Goal: Transaction & Acquisition: Purchase product/service

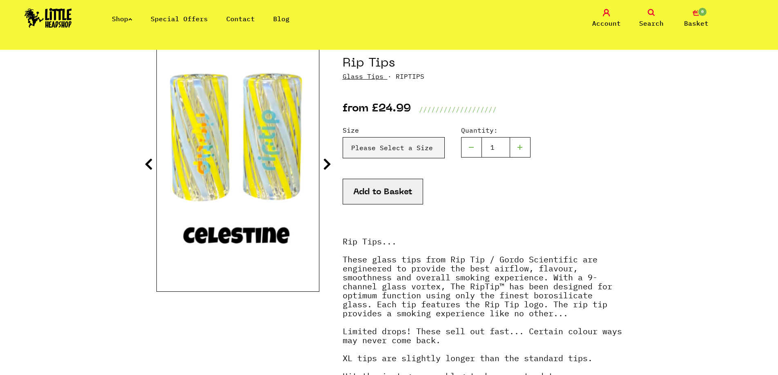
scroll to position [82, 0]
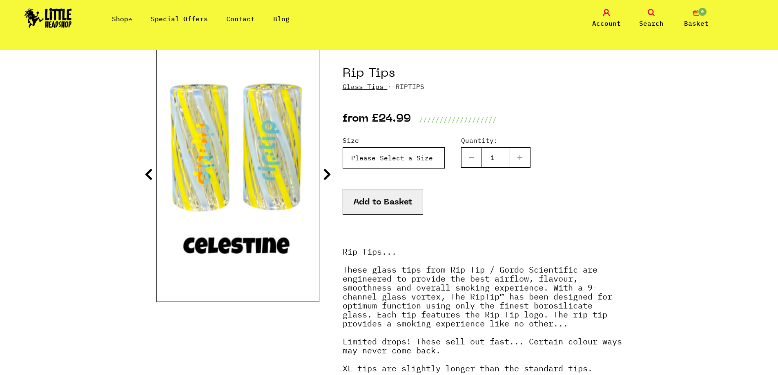
click at [407, 158] on select "Please Select a Size Size 7 - Clear - £24.99 Size 8 - Clear - £24.99 Size 8 - G…" at bounding box center [393, 157] width 102 height 21
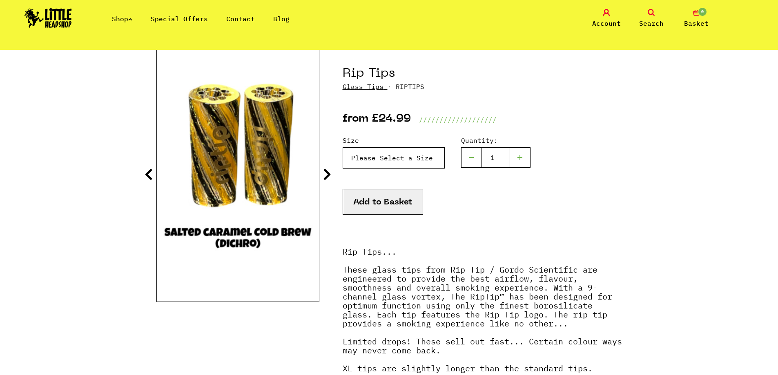
select select "1903"
click at [342, 147] on select "Please Select a Size Size 7 - Clear - £24.99 Size 8 - Clear - £24.99 Size 8 - G…" at bounding box center [393, 157] width 102 height 21
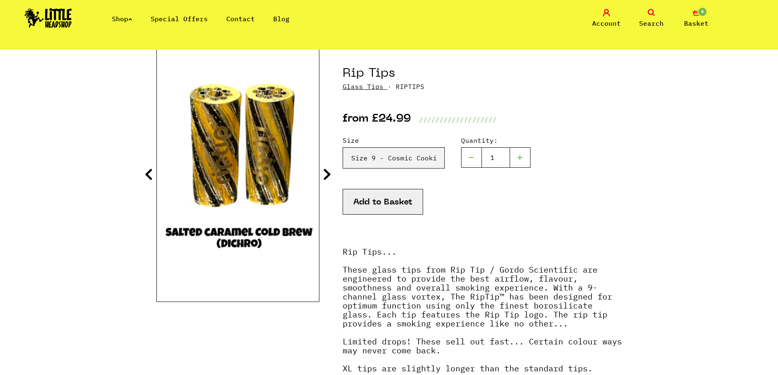
drag, startPoint x: 313, startPoint y: 171, endPoint x: 323, endPoint y: 172, distance: 10.6
click at [315, 172] on img at bounding box center [239, 168] width 162 height 202
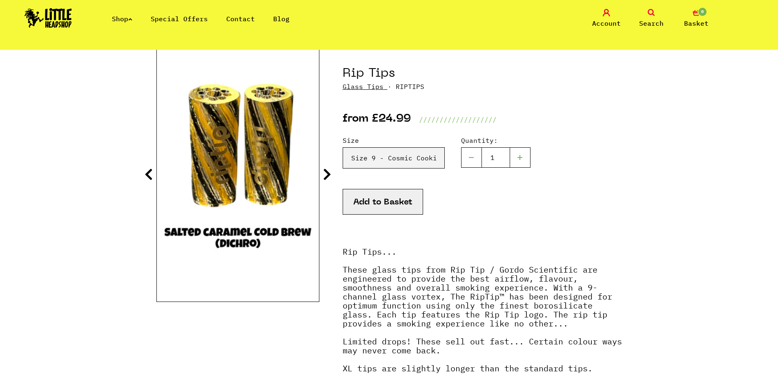
click at [325, 172] on icon at bounding box center [327, 174] width 8 height 13
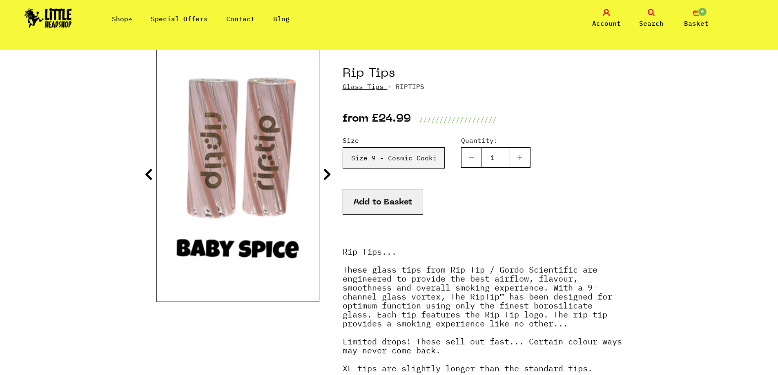
click at [325, 171] on icon at bounding box center [327, 174] width 8 height 13
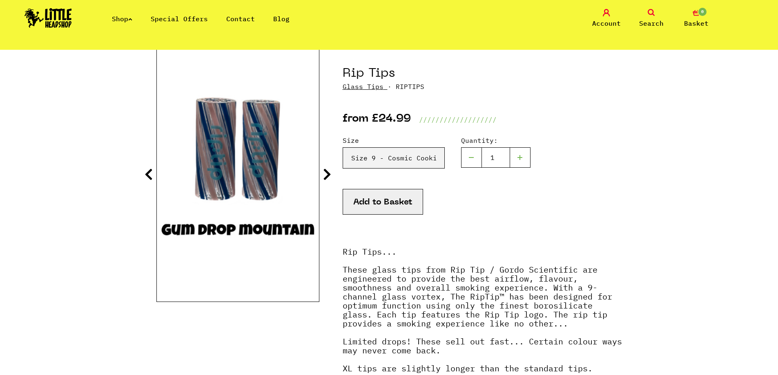
click at [325, 171] on icon at bounding box center [327, 174] width 8 height 13
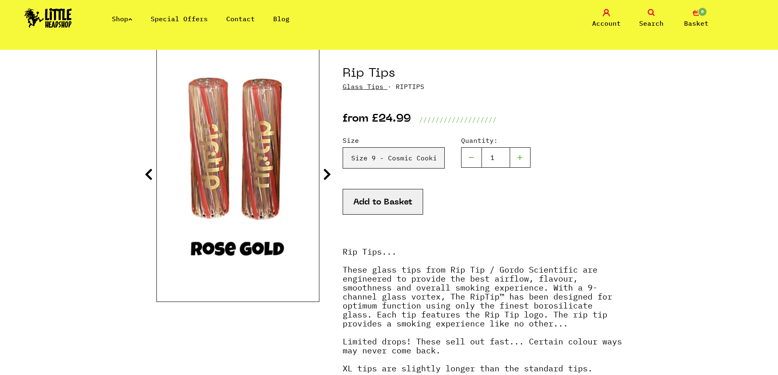
click at [325, 171] on icon at bounding box center [327, 174] width 8 height 13
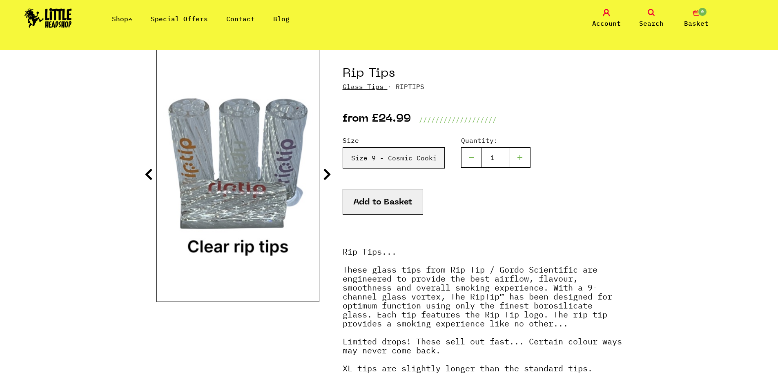
click at [325, 171] on icon at bounding box center [327, 174] width 8 height 13
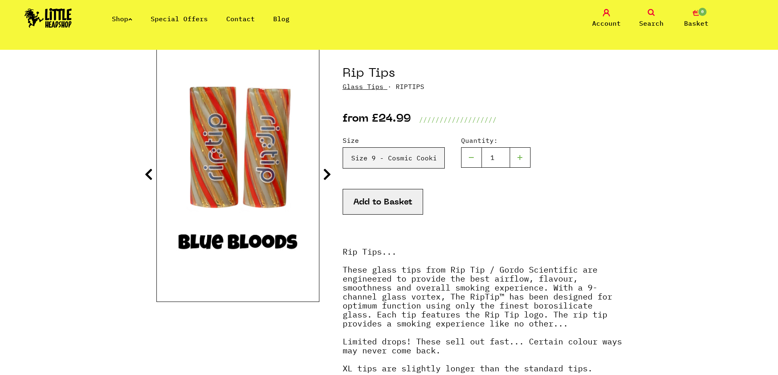
click at [325, 171] on icon at bounding box center [327, 174] width 8 height 13
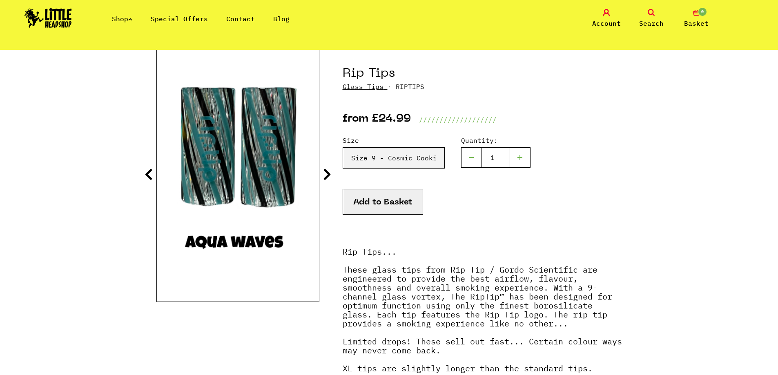
click at [325, 170] on icon at bounding box center [327, 174] width 8 height 13
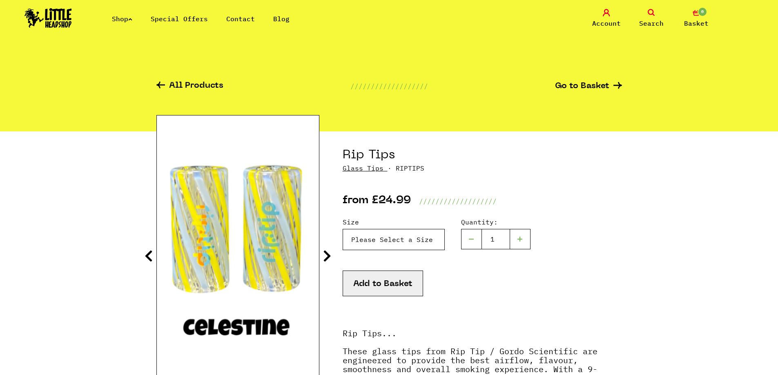
click at [392, 242] on select "Please Select a Size Size 7 - Clear - £24.99 Size 8 - Clear - £24.99 Size 8 - G…" at bounding box center [393, 239] width 102 height 21
click at [163, 86] on icon at bounding box center [160, 85] width 9 height 7
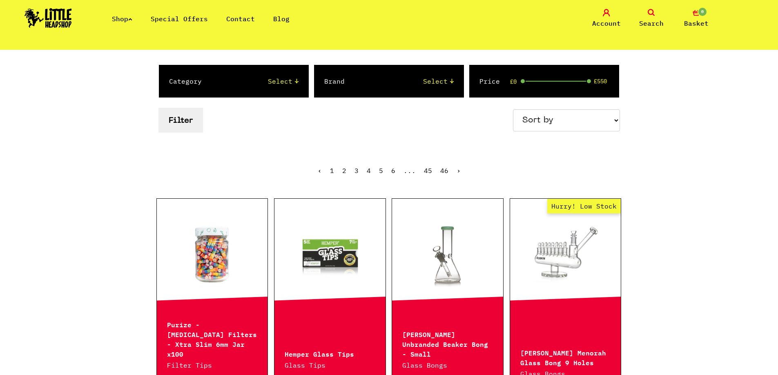
scroll to position [82, 0]
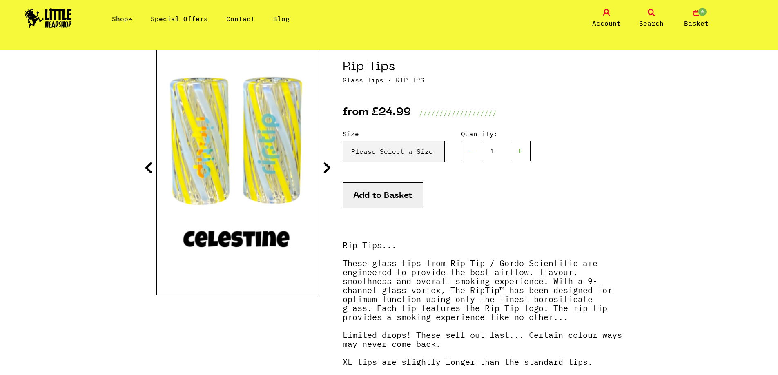
scroll to position [82, 0]
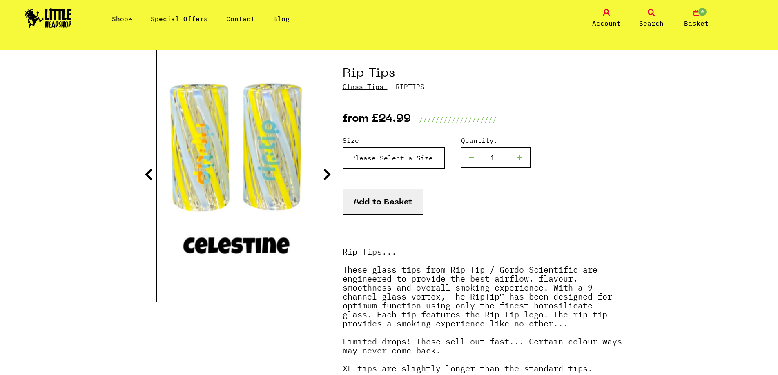
click at [372, 157] on select "Please Select a Size Size 7 - Clear - £24.99 Size 8 - Clear - £24.99 Size 8 - G…" at bounding box center [393, 157] width 102 height 21
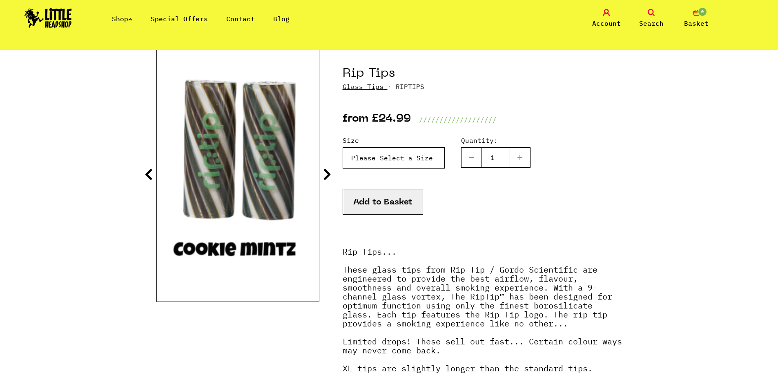
select select "1801"
click at [342, 147] on select "Please Select a Size Size 7 - Clear - £24.99 Size 8 - Clear - £24.99 Size 8 - G…" at bounding box center [393, 157] width 102 height 21
click at [396, 156] on select "Please Select a Size Size 7 - Clear - £24.99 Size 8 - Clear - £24.99 Size 8 - G…" at bounding box center [393, 157] width 102 height 21
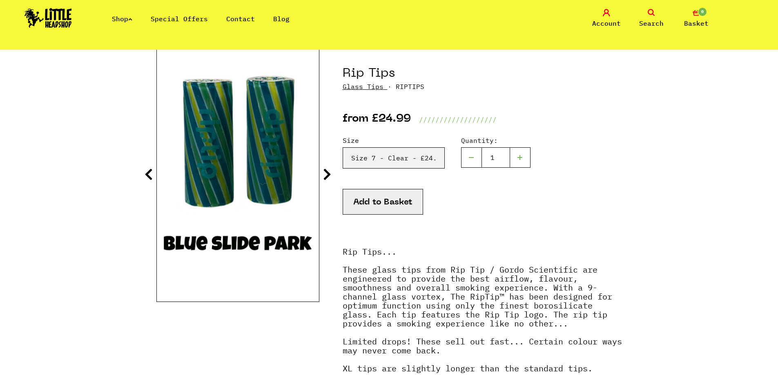
click at [311, 169] on img at bounding box center [238, 168] width 162 height 202
click at [327, 176] on icon at bounding box center [327, 174] width 8 height 13
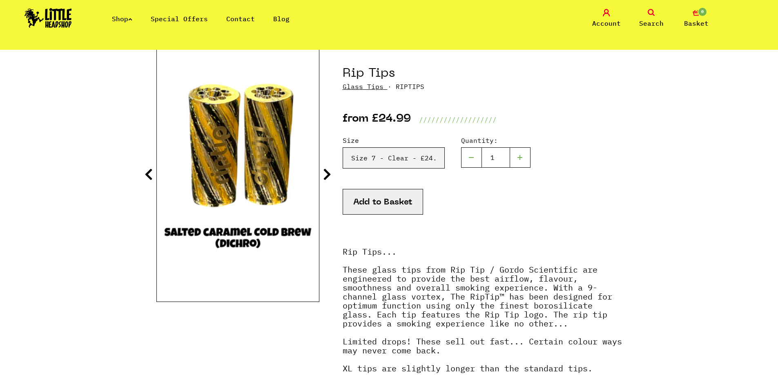
click at [327, 176] on icon at bounding box center [327, 174] width 8 height 13
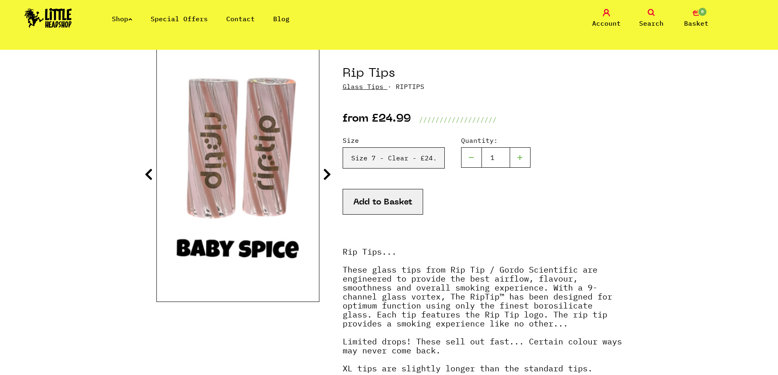
click at [149, 175] on icon at bounding box center [149, 174] width 8 height 13
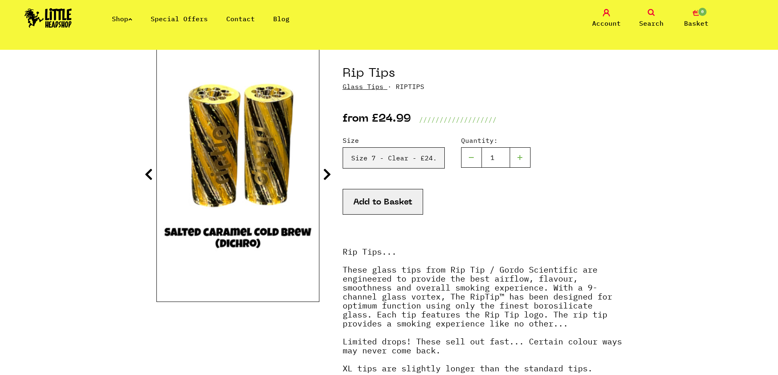
click at [150, 171] on icon at bounding box center [149, 174] width 8 height 13
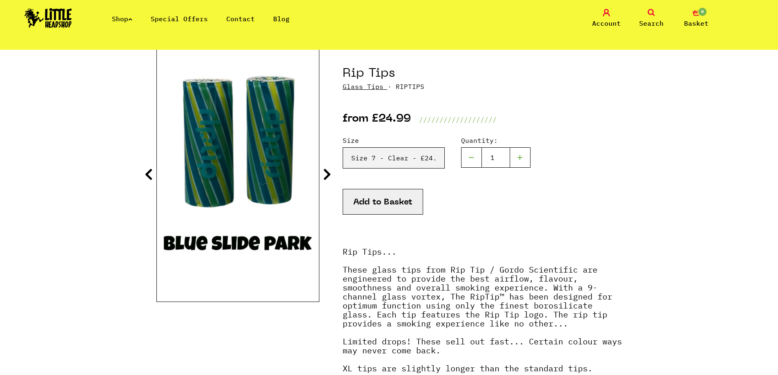
click at [150, 171] on icon at bounding box center [149, 174] width 8 height 13
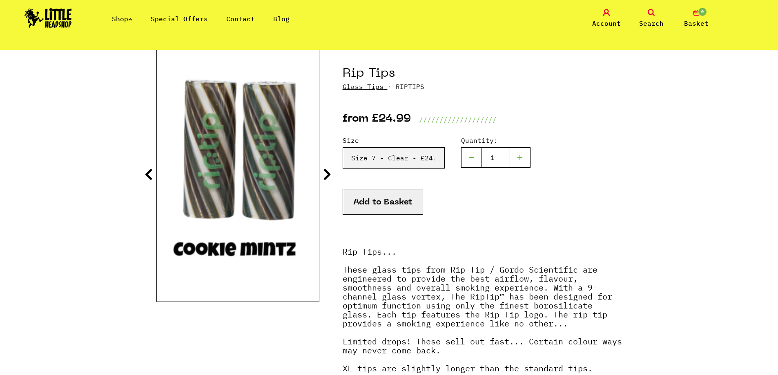
click at [150, 171] on icon at bounding box center [149, 174] width 8 height 13
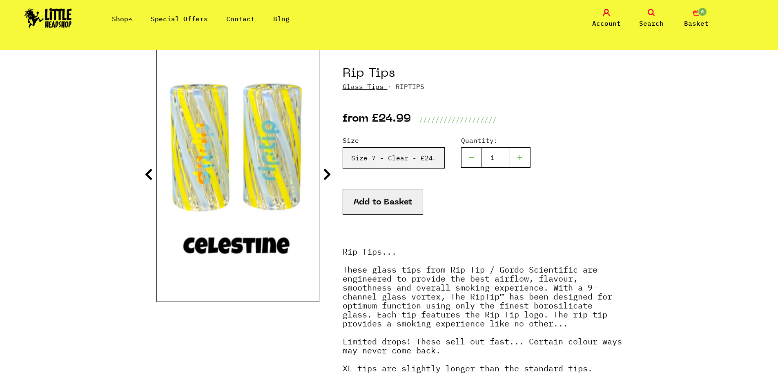
click at [150, 171] on icon at bounding box center [149, 174] width 8 height 13
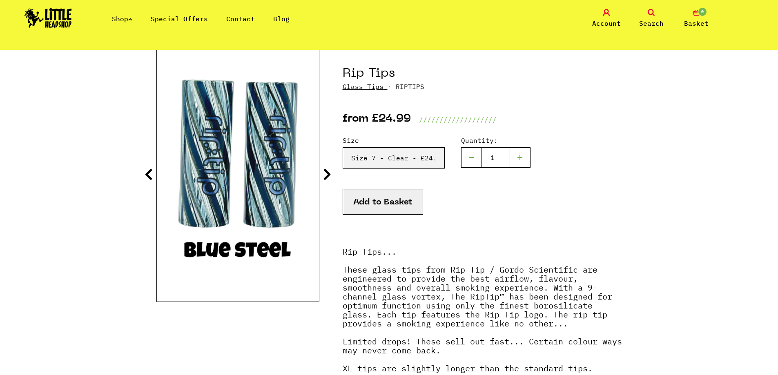
click at [150, 171] on icon at bounding box center [149, 174] width 8 height 13
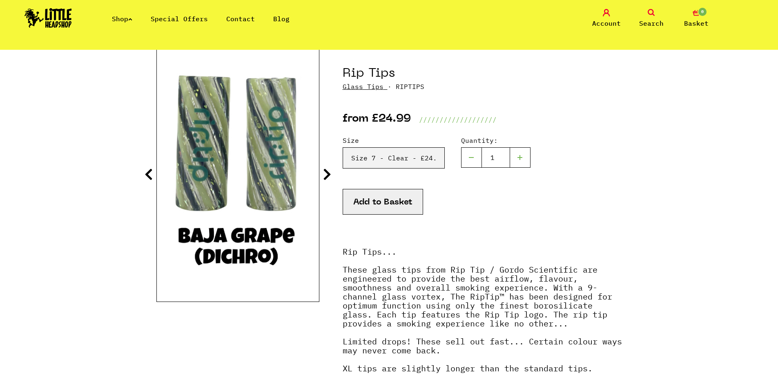
click at [150, 171] on icon at bounding box center [149, 174] width 8 height 13
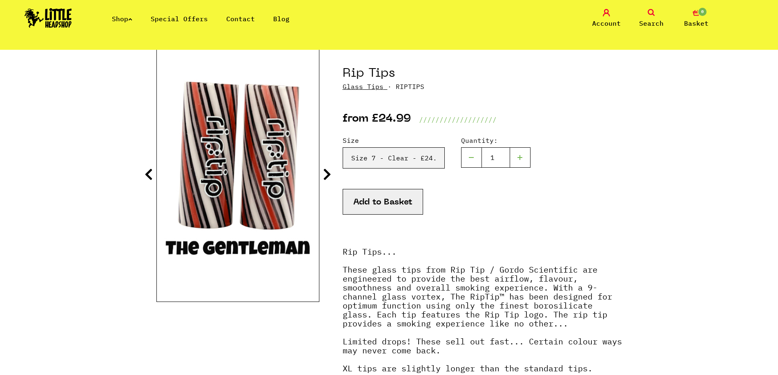
click at [150, 171] on icon at bounding box center [149, 174] width 8 height 13
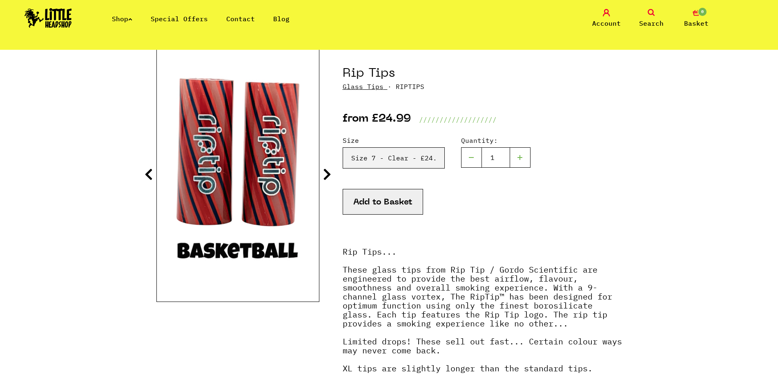
click at [150, 171] on icon at bounding box center [149, 174] width 8 height 13
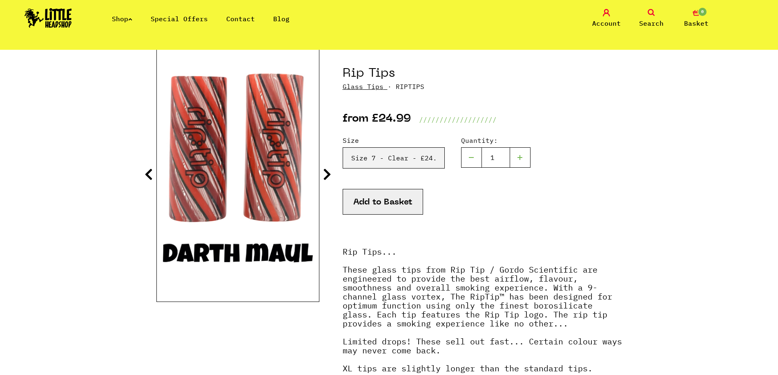
click at [150, 171] on icon at bounding box center [149, 174] width 8 height 13
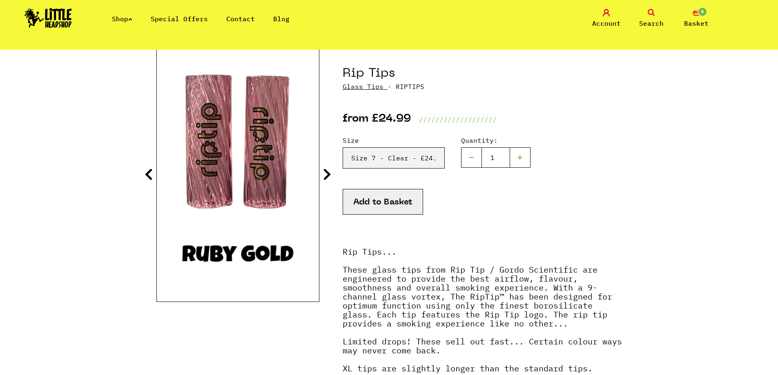
click at [150, 171] on icon at bounding box center [149, 174] width 8 height 13
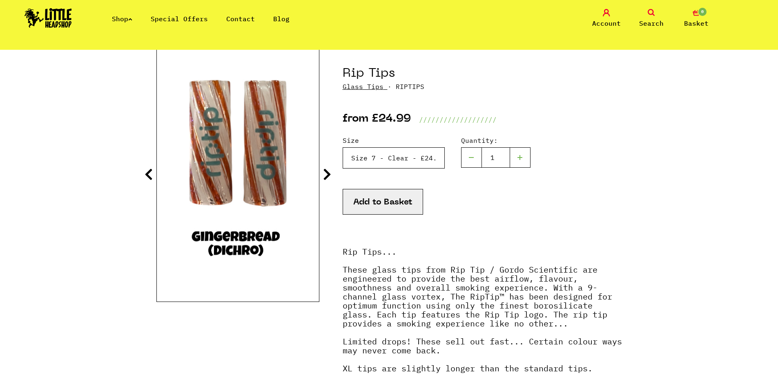
click at [403, 159] on select "Please Select a Size Size 7 - Clear - £24.99 Size 8 - Clear - £24.99 Size 8 - G…" at bounding box center [393, 157] width 102 height 21
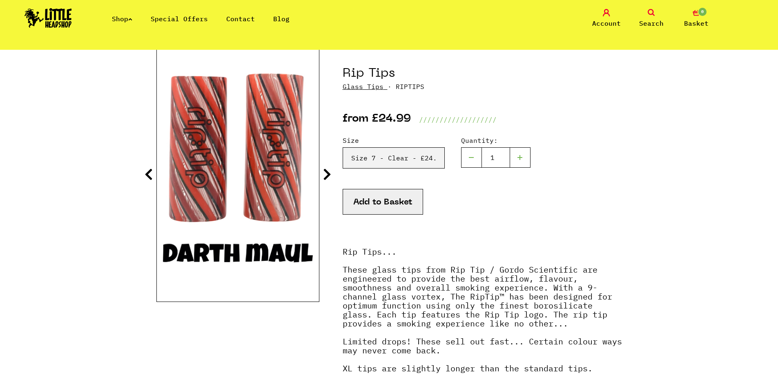
click at [327, 176] on icon at bounding box center [327, 174] width 8 height 13
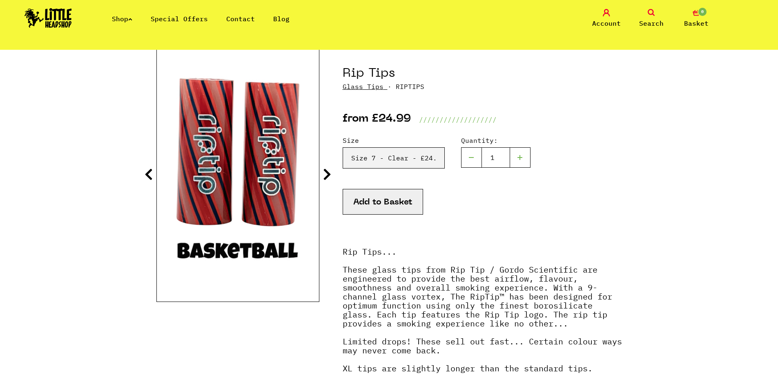
click at [327, 176] on icon at bounding box center [327, 174] width 8 height 13
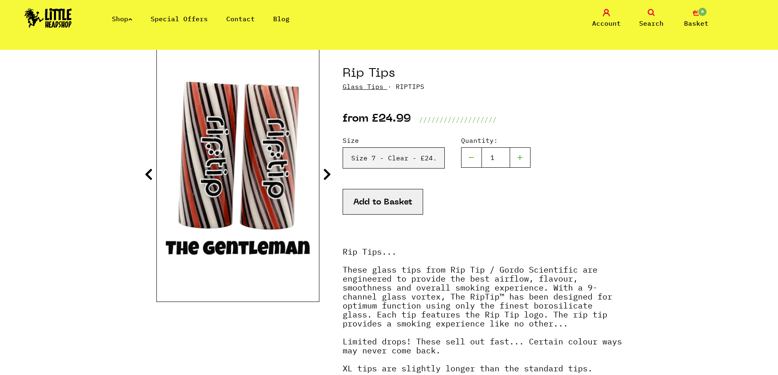
click at [327, 176] on icon at bounding box center [327, 174] width 8 height 13
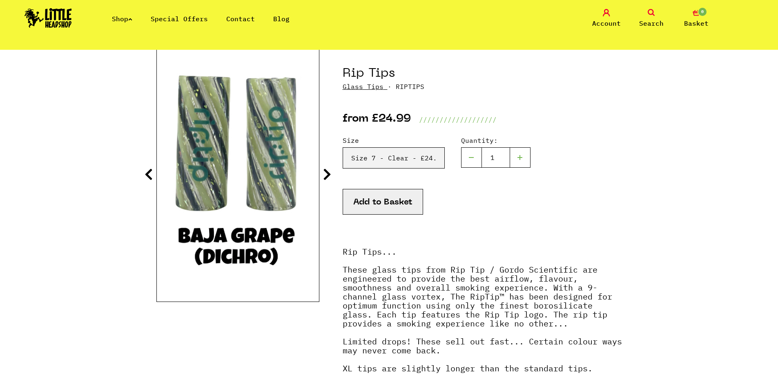
click at [327, 176] on icon at bounding box center [327, 174] width 8 height 13
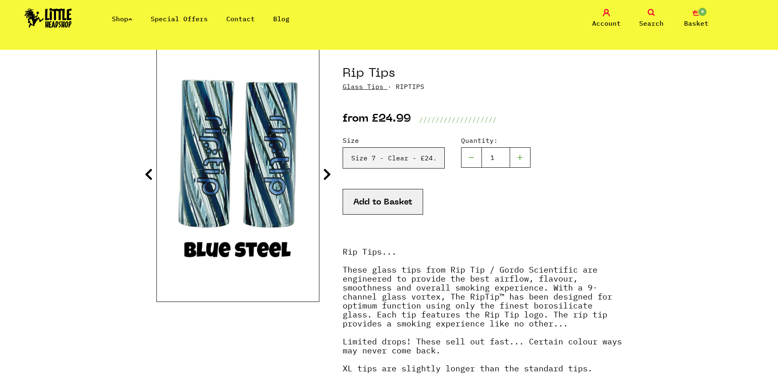
click at [327, 176] on icon at bounding box center [327, 174] width 8 height 13
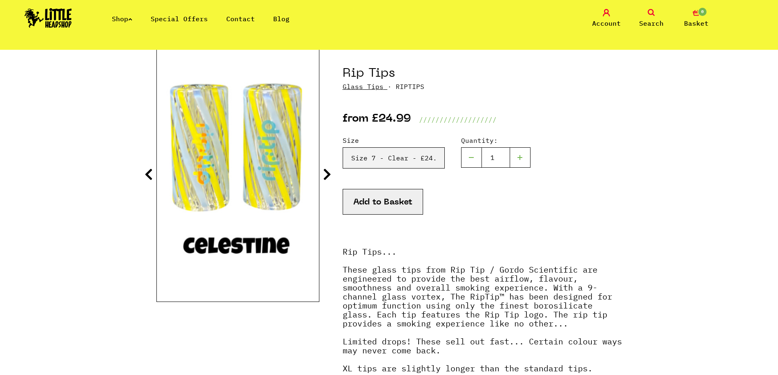
click at [327, 176] on icon at bounding box center [327, 174] width 8 height 13
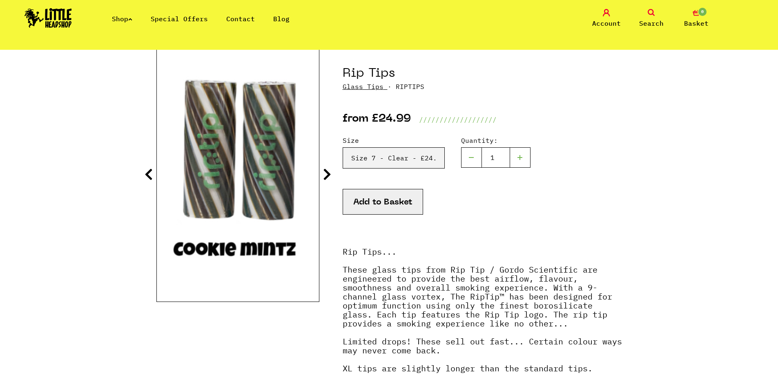
click at [327, 176] on icon at bounding box center [327, 174] width 8 height 13
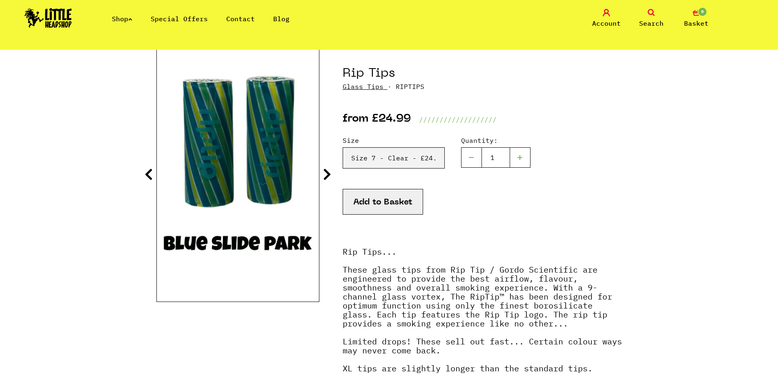
click at [327, 176] on icon at bounding box center [327, 174] width 8 height 13
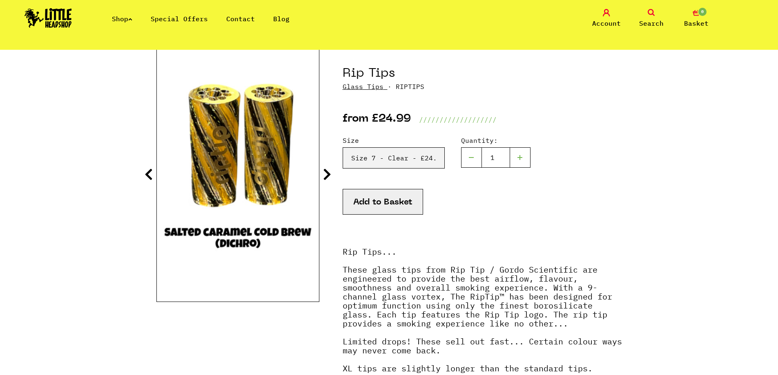
click at [327, 176] on icon at bounding box center [327, 174] width 8 height 13
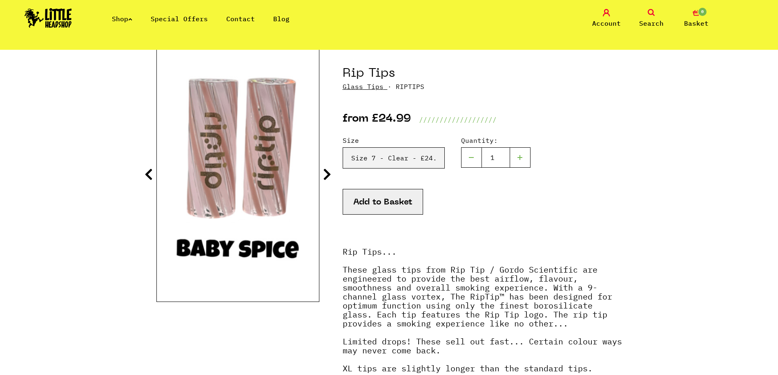
click at [327, 176] on icon at bounding box center [327, 174] width 8 height 13
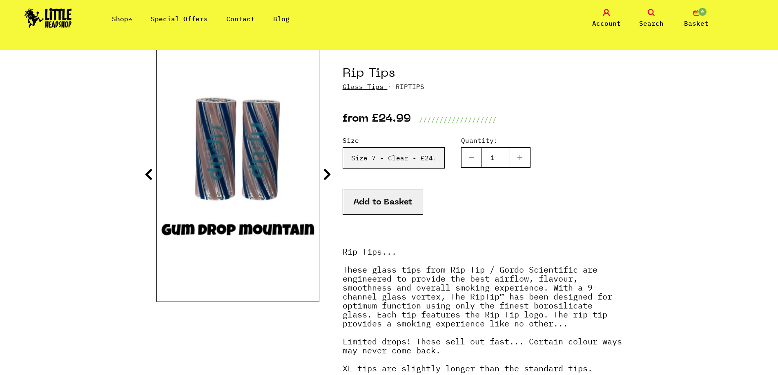
click at [327, 176] on icon at bounding box center [327, 174] width 8 height 13
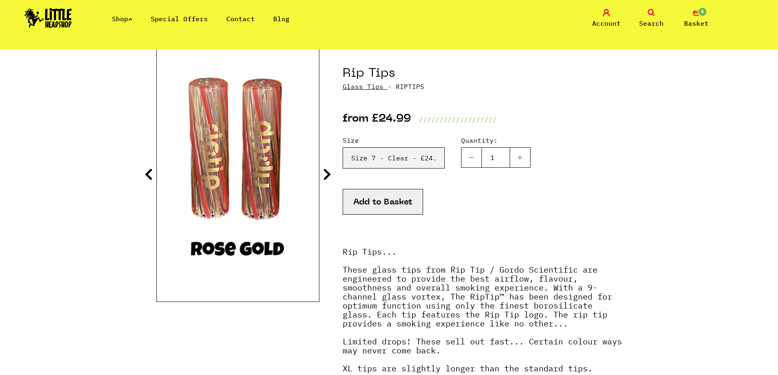
click at [327, 176] on icon at bounding box center [327, 174] width 8 height 13
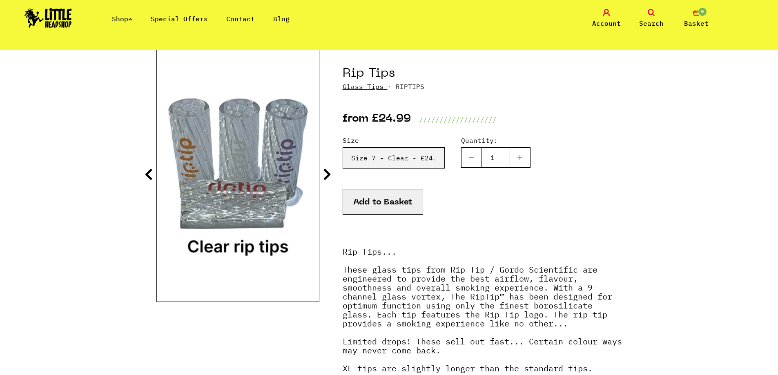
click at [327, 176] on icon at bounding box center [327, 174] width 8 height 13
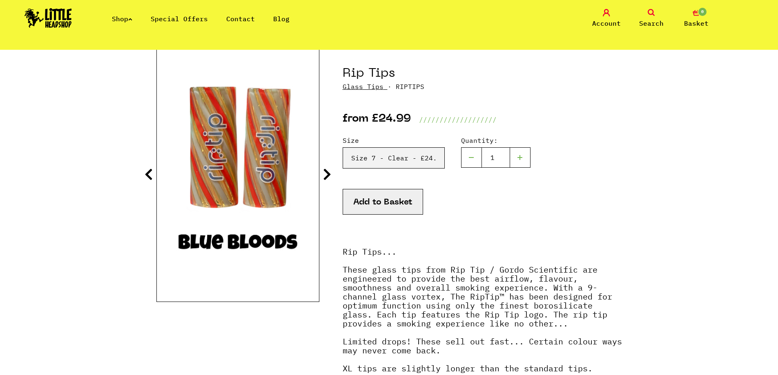
click at [327, 176] on icon at bounding box center [327, 174] width 8 height 13
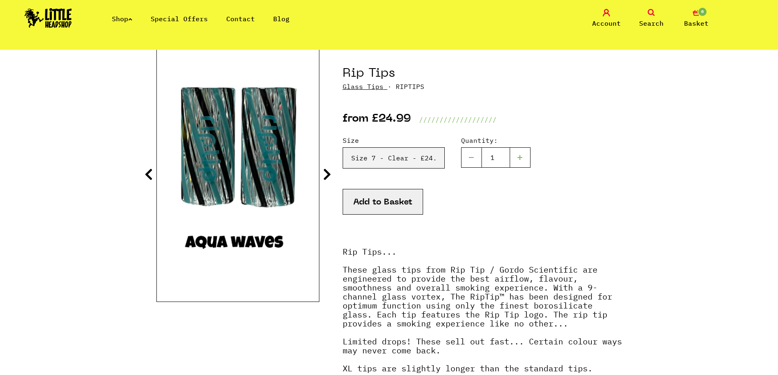
click at [327, 176] on icon at bounding box center [327, 174] width 8 height 13
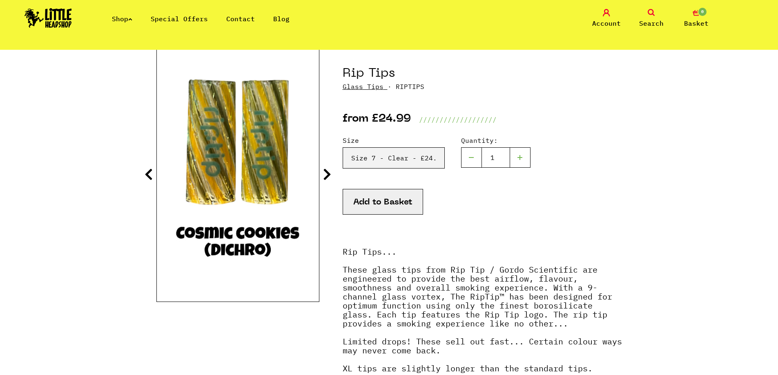
click at [327, 176] on icon at bounding box center [327, 174] width 8 height 13
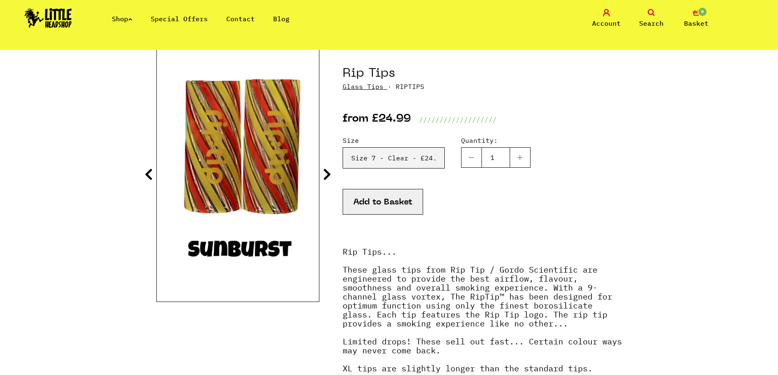
click at [151, 172] on icon at bounding box center [149, 174] width 8 height 13
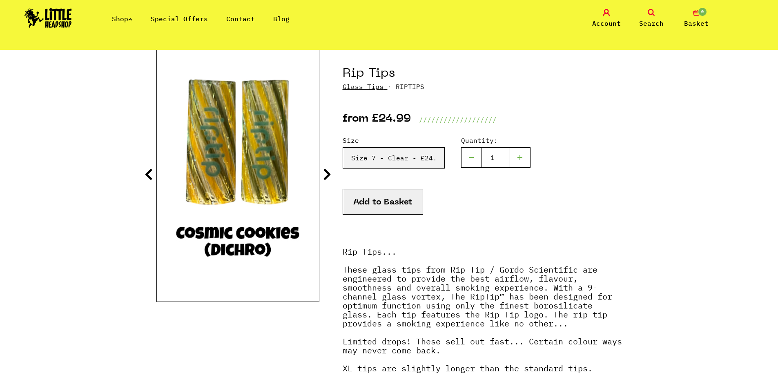
click at [330, 169] on icon at bounding box center [327, 174] width 8 height 13
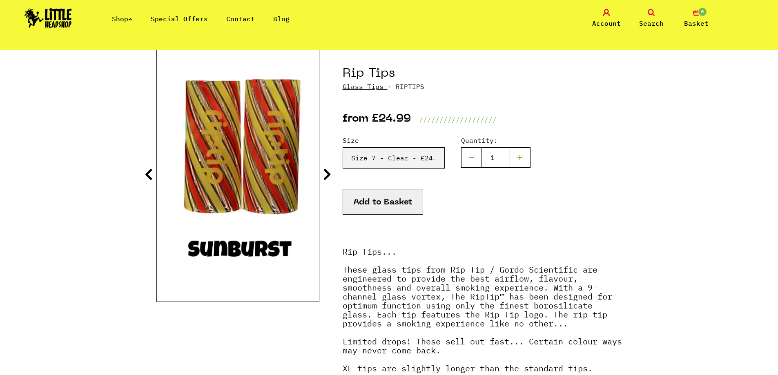
click at [330, 169] on icon at bounding box center [327, 174] width 8 height 13
click at [326, 172] on icon at bounding box center [327, 174] width 8 height 13
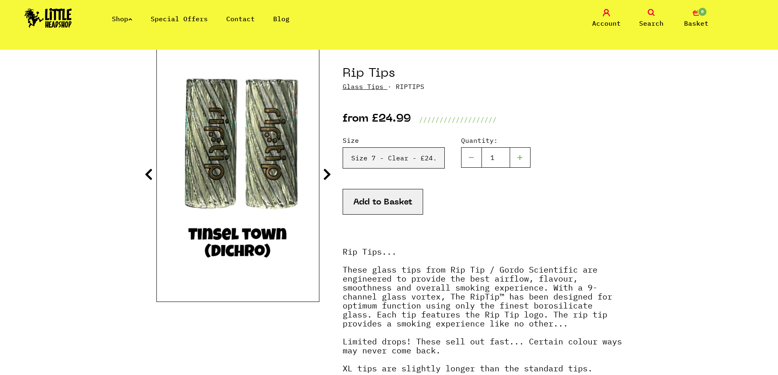
click at [326, 172] on icon at bounding box center [327, 174] width 8 height 13
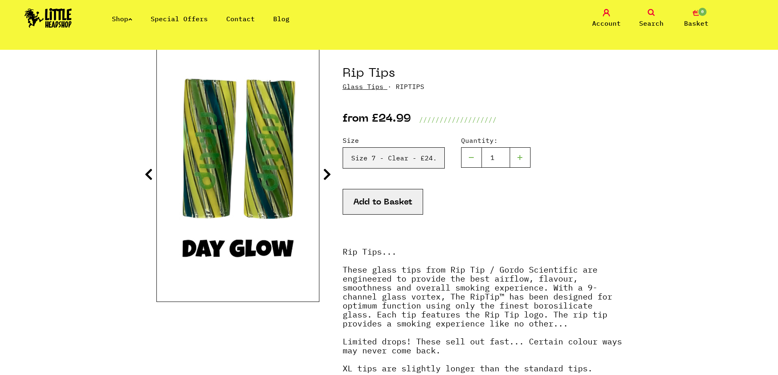
click at [326, 172] on icon at bounding box center [327, 174] width 8 height 13
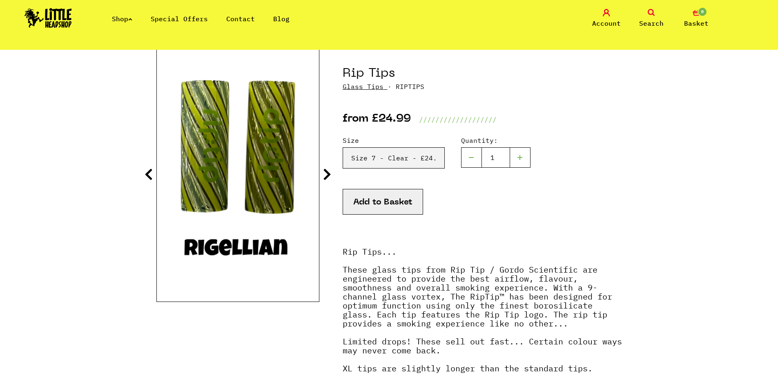
click at [326, 172] on icon at bounding box center [327, 174] width 8 height 13
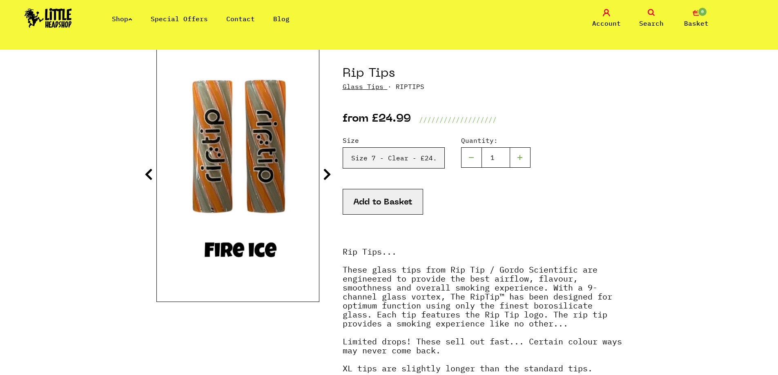
click at [326, 172] on icon at bounding box center [327, 174] width 8 height 13
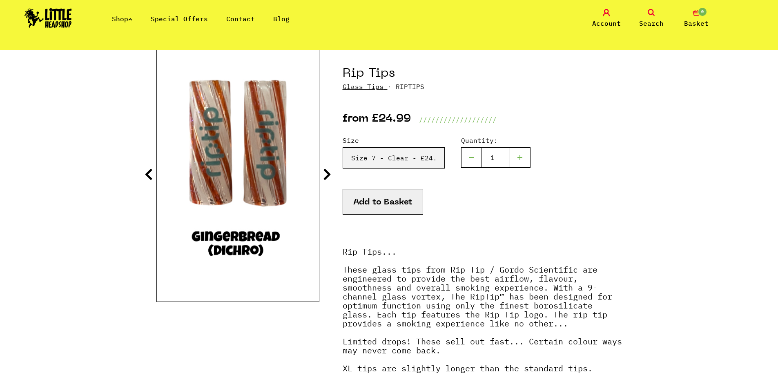
click at [326, 172] on icon at bounding box center [327, 174] width 8 height 13
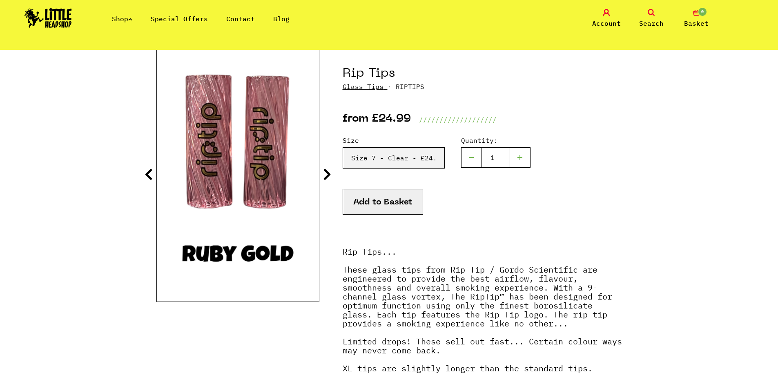
click at [326, 172] on icon at bounding box center [327, 174] width 8 height 13
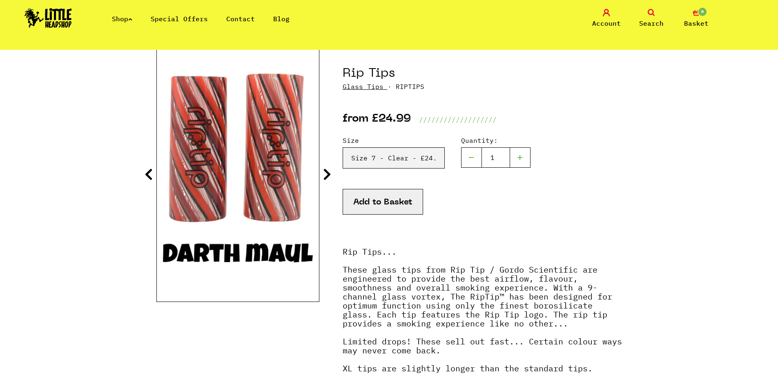
click at [326, 172] on icon at bounding box center [327, 174] width 8 height 13
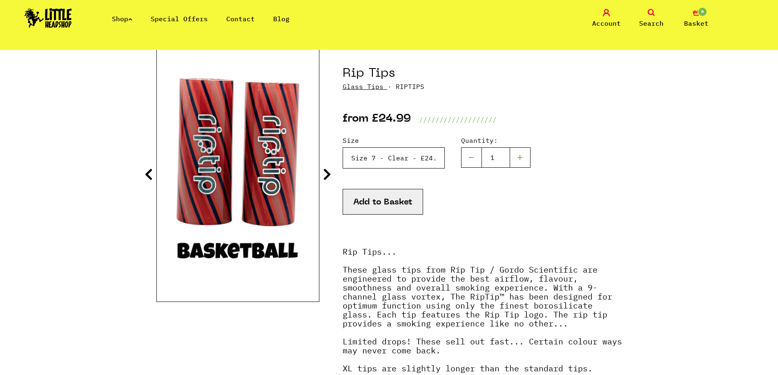
click at [404, 159] on select "Please Select a Size Size 7 - Clear - £24.99 Size 8 - Clear - £24.99 Size 8 - G…" at bounding box center [393, 157] width 102 height 21
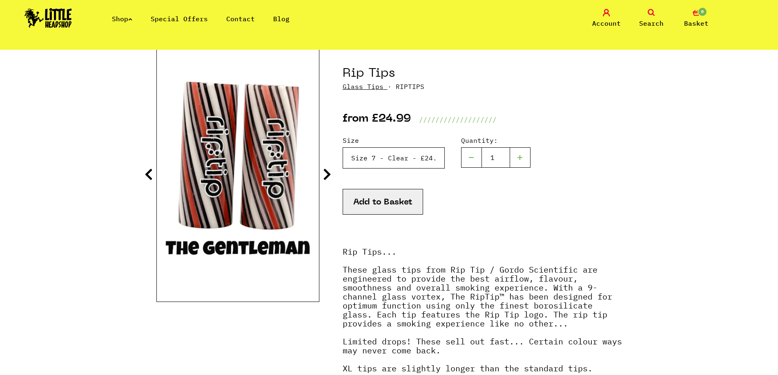
click at [342, 147] on select "Please Select a Size Size 7 - Clear - £24.99 Size 8 - Clear - £24.99 Size 8 - G…" at bounding box center [393, 157] width 102 height 21
click at [383, 202] on button "Add to Basket" at bounding box center [382, 202] width 80 height 26
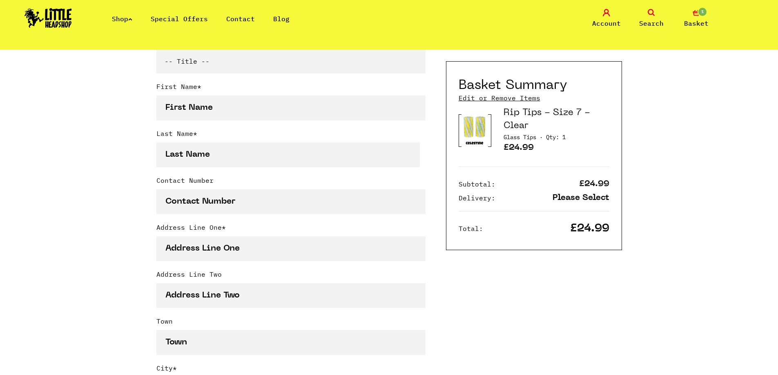
scroll to position [163, 0]
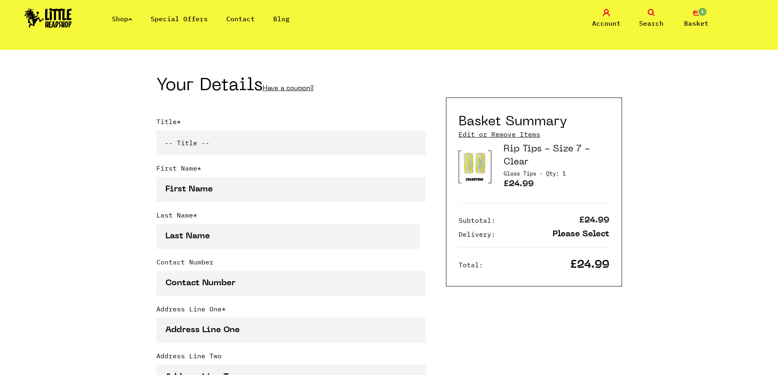
click at [265, 151] on select "-- Title -- Mr Mrs Ms Miss Dr Prof" at bounding box center [290, 143] width 269 height 24
select select "mr"
click at [156, 132] on select "-- Title -- Mr Mrs Ms Miss Dr Prof" at bounding box center [290, 143] width 269 height 24
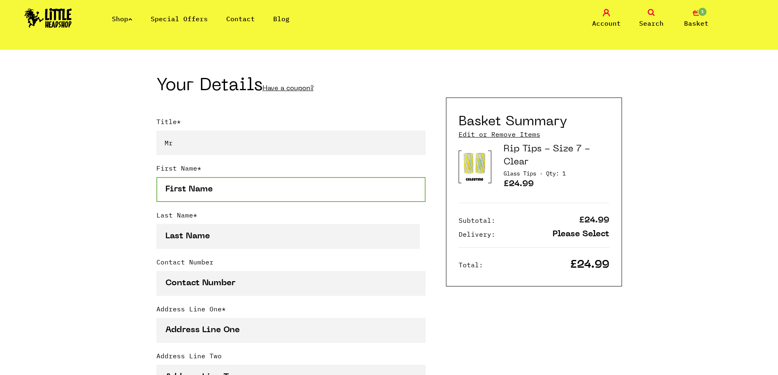
click at [195, 192] on input "First Name *" at bounding box center [290, 189] width 269 height 25
type input "Szymon"
type input "Jankowski"
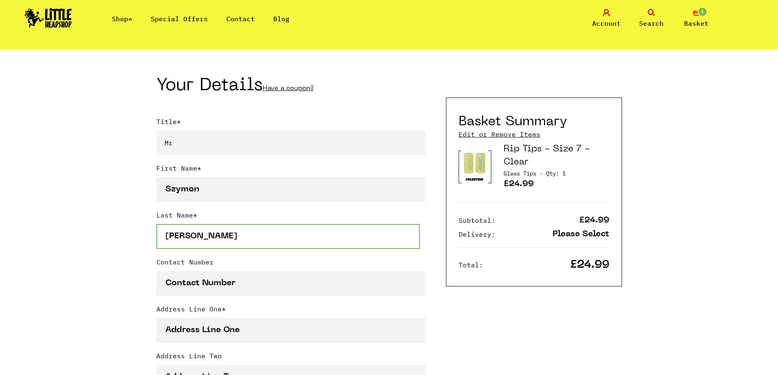
type input "07960883815"
type input "Flat 3, Mercury House, Linden Ave"
type input "Watford"
type input "Hertfordshire"
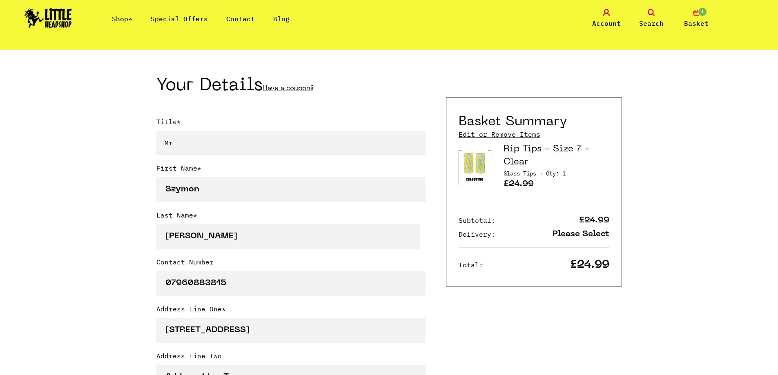
select select "826"
type input "HA6 1AD"
type input "szymsub@gmail.com"
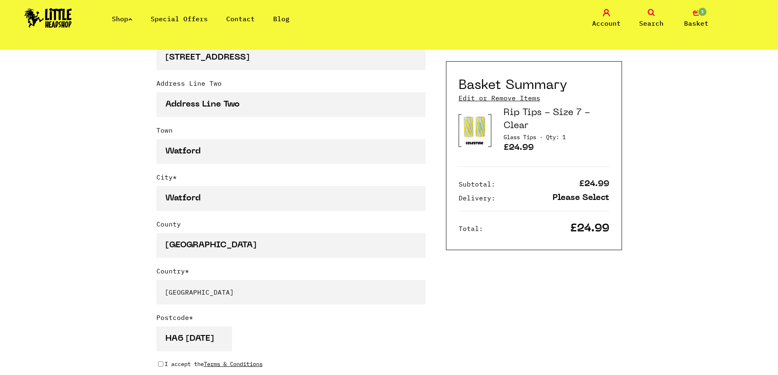
scroll to position [490, 0]
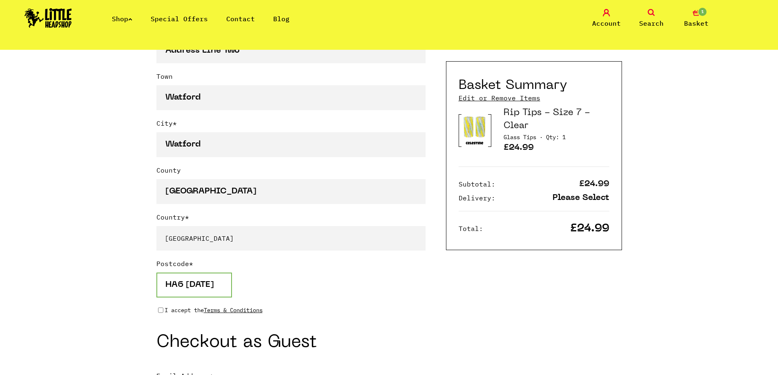
drag, startPoint x: 207, startPoint y: 286, endPoint x: 118, endPoint y: 279, distance: 89.3
click at [117, 279] on div "Continue shopping Your Basket /////////////////// Special Offers Coupon Code Ap…" at bounding box center [389, 211] width 778 height 1302
type input "WD18 7AY"
click at [162, 309] on input "I accept the Terms & Conditions" at bounding box center [160, 310] width 5 height 7
checkbox input "true"
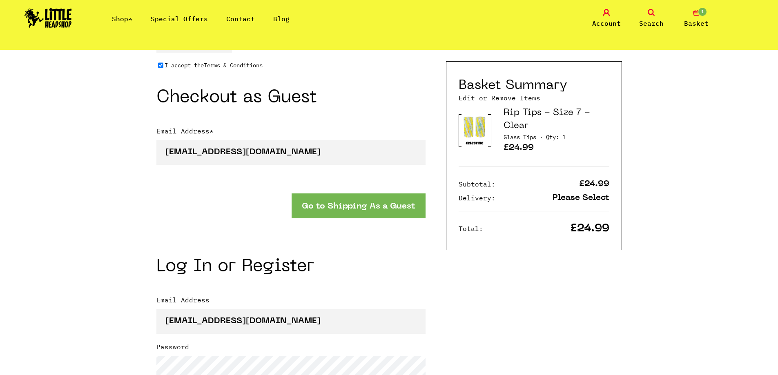
scroll to position [816, 0]
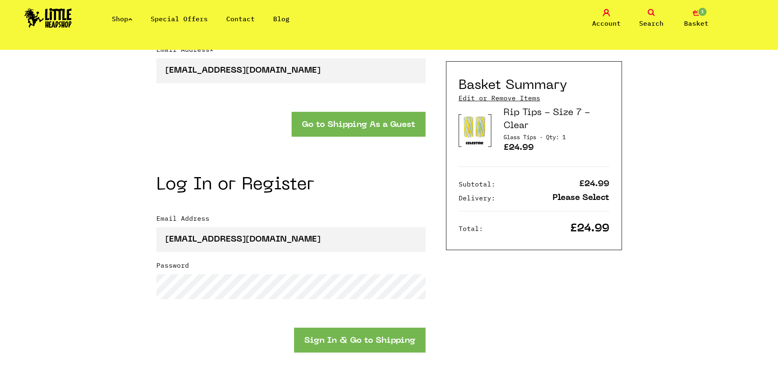
click at [339, 124] on button "Go to Shipping As a Guest" at bounding box center [358, 124] width 134 height 25
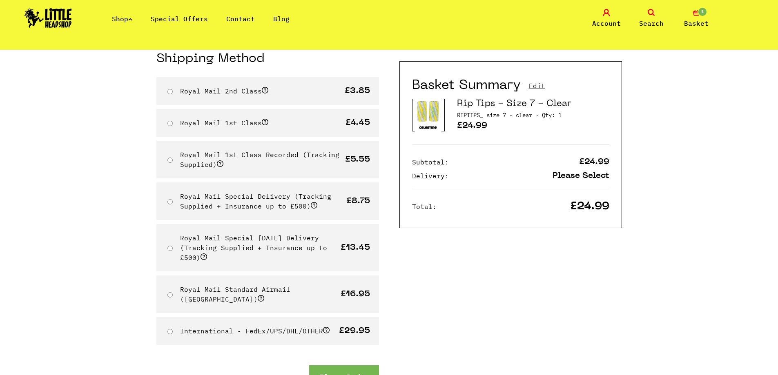
scroll to position [82, 0]
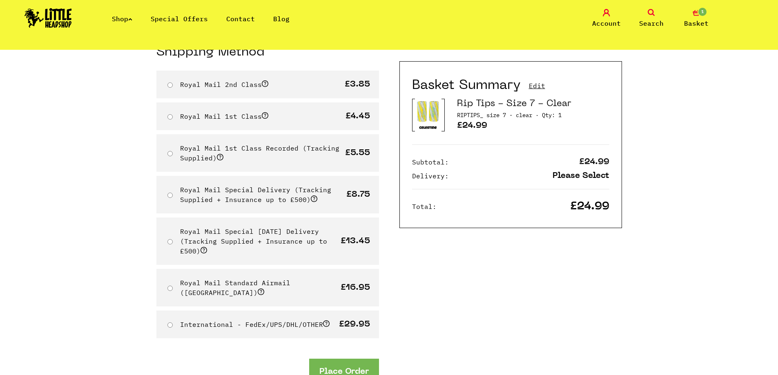
click at [209, 102] on div "Royal Mail 1st Class £4.45" at bounding box center [267, 116] width 222 height 28
click at [171, 151] on div "Royal Mail 1st Class Recorded (Tracking Supplied) £5.55" at bounding box center [267, 153] width 222 height 38
click at [170, 154] on input "Royal Mail 1st Class Recorded (Tracking Supplied)" at bounding box center [169, 153] width 5 height 5
radio input "true"
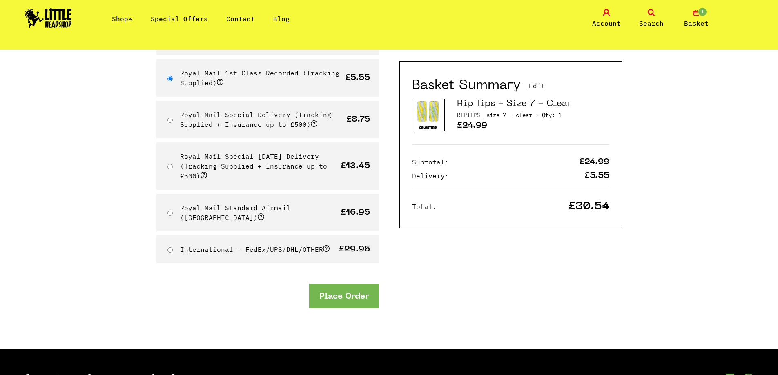
scroll to position [163, 0]
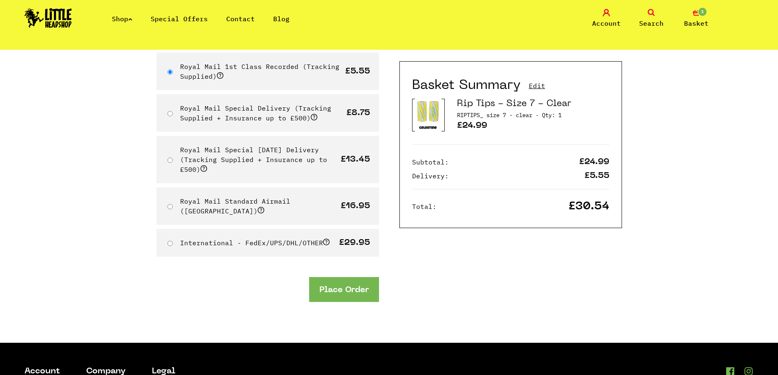
click at [338, 284] on button "Place Order" at bounding box center [344, 289] width 70 height 25
